Goal: Task Accomplishment & Management: Manage account settings

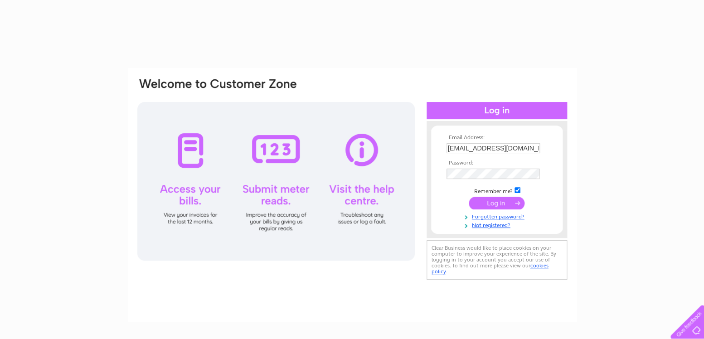
click at [498, 206] on input "submit" at bounding box center [497, 203] width 56 height 13
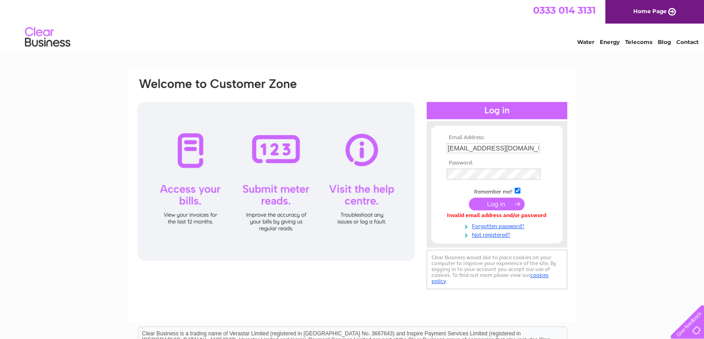
click at [515, 205] on input "submit" at bounding box center [497, 204] width 56 height 13
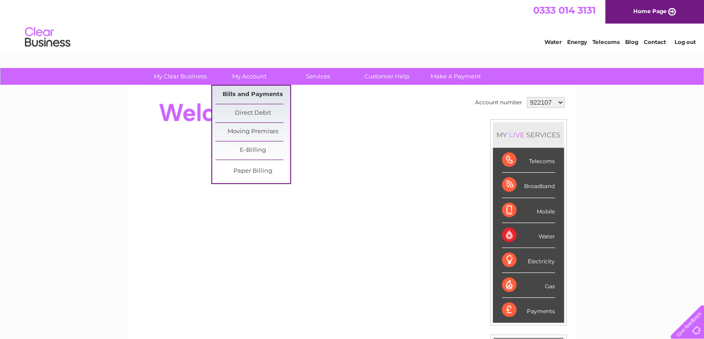
click at [242, 93] on link "Bills and Payments" at bounding box center [252, 95] width 75 height 18
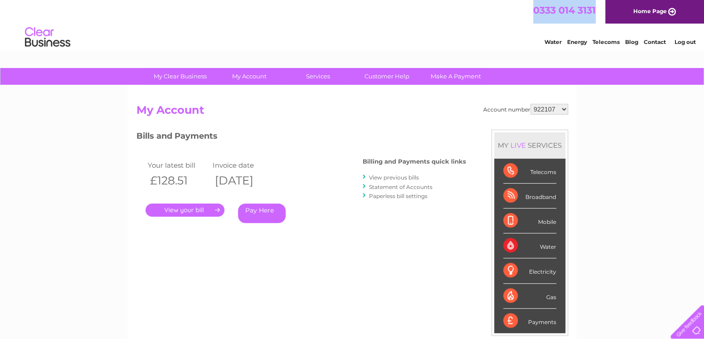
drag, startPoint x: 531, startPoint y: 11, endPoint x: 599, endPoint y: 14, distance: 67.6
click at [600, 14] on div "0333 014 3131 Home Page" at bounding box center [352, 12] width 704 height 24
copy span "0333 014 3131"
click at [566, 110] on select "922107 1029097" at bounding box center [550, 109] width 38 height 11
select select "1029097"
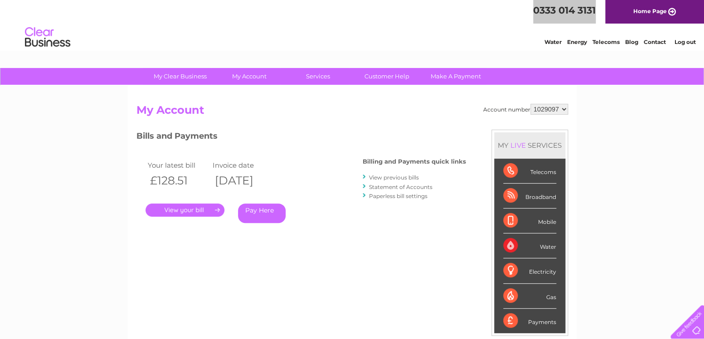
click option "1029097" at bounding box center [0, 0] width 0 height 0
select select "922107"
click option "922107" at bounding box center [0, 0] width 0 height 0
click at [531, 104] on select "922107 1029097" at bounding box center [550, 109] width 38 height 11
select select "1029097"
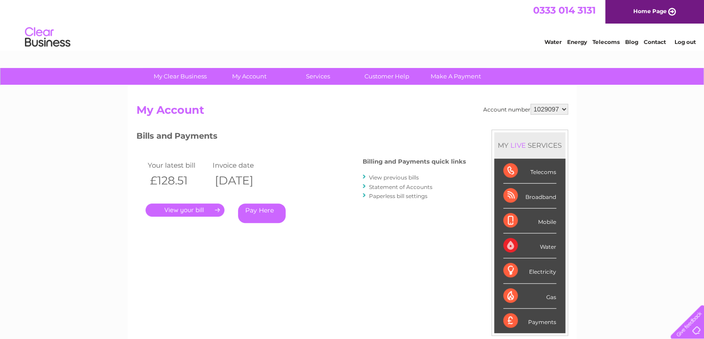
click option "1029097" at bounding box center [0, 0] width 0 height 0
click at [683, 44] on link "Log out" at bounding box center [684, 42] width 21 height 7
